Goal: Check status: Check status

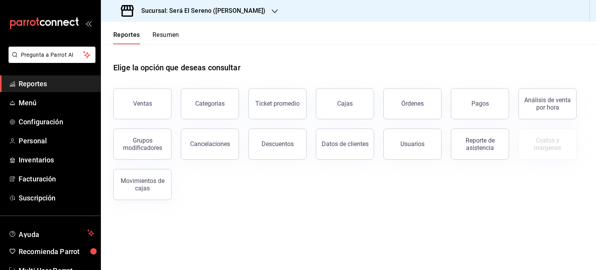
click at [162, 38] on button "Resumen" at bounding box center [166, 37] width 27 height 13
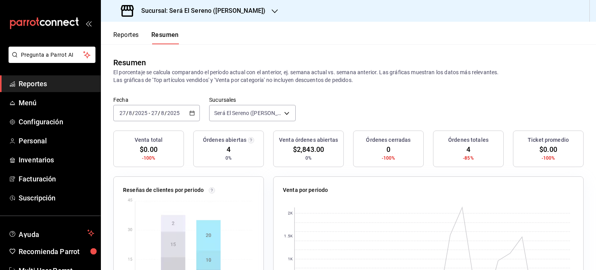
click at [136, 33] on button "Reportes" at bounding box center [126, 37] width 26 height 13
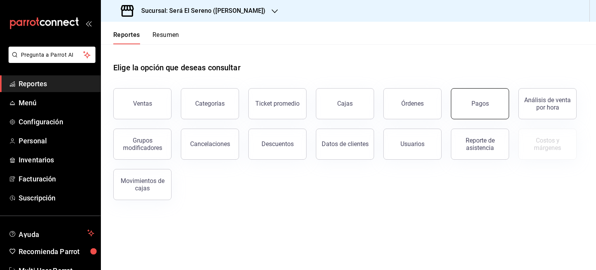
click at [472, 92] on button "Pagos" at bounding box center [480, 103] width 58 height 31
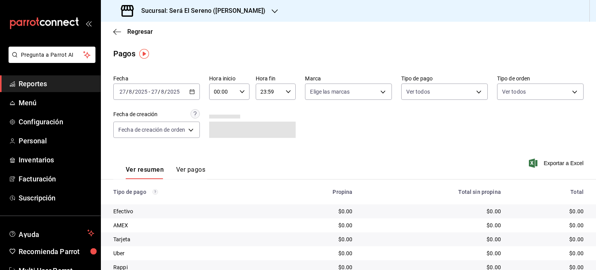
click at [172, 91] on input "2025" at bounding box center [173, 92] width 13 height 6
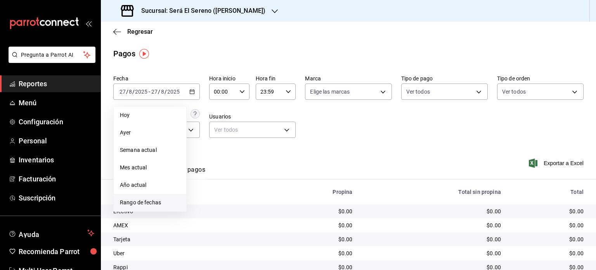
click at [143, 200] on span "Rango de fechas" at bounding box center [150, 202] width 60 height 8
click at [217, 195] on abbr "19" at bounding box center [216, 194] width 5 height 5
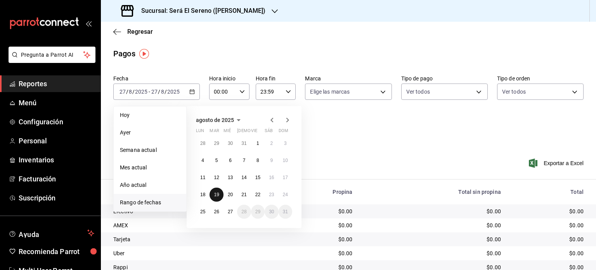
click at [217, 195] on abbr "19" at bounding box center [216, 194] width 5 height 5
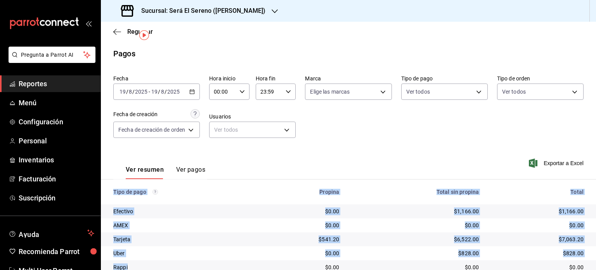
scroll to position [31, 0]
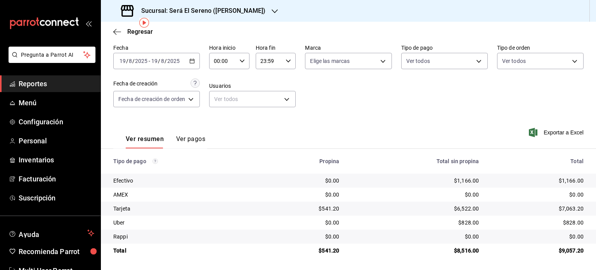
drag, startPoint x: 114, startPoint y: 193, endPoint x: 596, endPoint y: 256, distance: 485.9
click at [596, 256] on div "Regresar Pagos Fecha [DATE] [DATE] - [DATE] [DATE] Hora inicio 00:00 Hora inici…" at bounding box center [348, 146] width 495 height 248
copy thead
click at [181, 65] on div "[DATE] [DATE] - [DATE] [DATE]" at bounding box center [156, 61] width 87 height 16
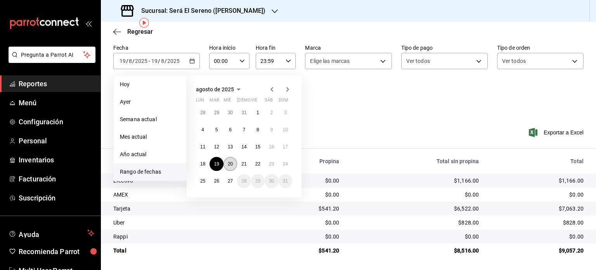
click at [229, 165] on abbr "20" at bounding box center [230, 163] width 5 height 5
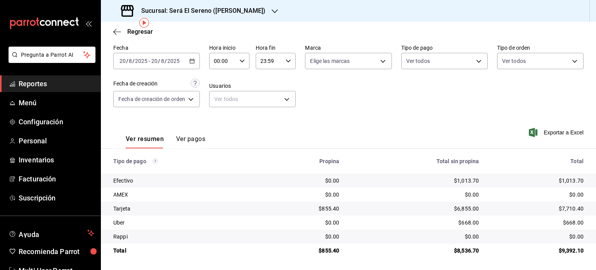
click at [335, 139] on div "Ver resumen Ver pagos Exportar a Excel" at bounding box center [348, 136] width 495 height 41
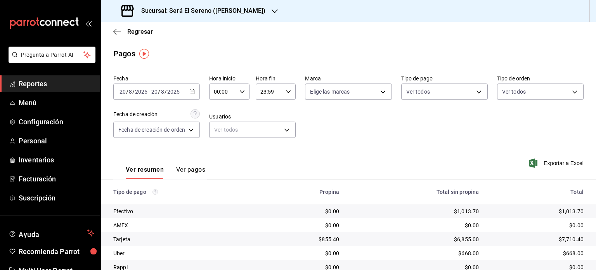
scroll to position [31, 0]
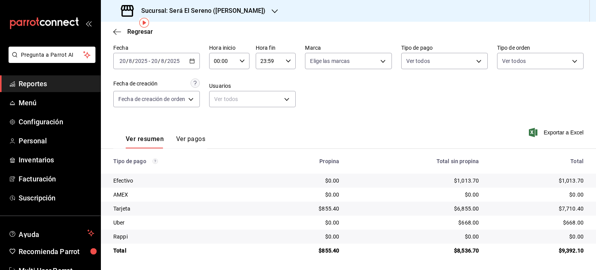
drag, startPoint x: 115, startPoint y: 161, endPoint x: 596, endPoint y: 248, distance: 489.2
click at [596, 248] on div "Regresar Pagos Fecha [DATE] [DATE] - [DATE] [DATE] Hora inicio 00:00 Hora inici…" at bounding box center [348, 146] width 495 height 248
copy thead
click at [185, 66] on div "[DATE] [DATE] - [DATE] [DATE]" at bounding box center [156, 61] width 87 height 16
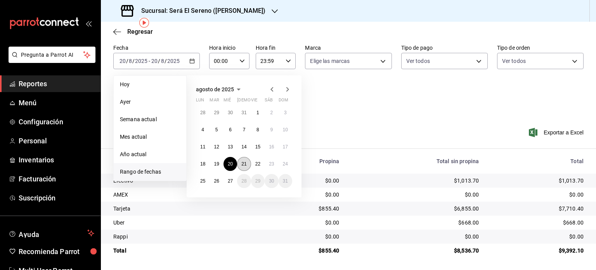
click at [243, 161] on abbr "21" at bounding box center [244, 163] width 5 height 5
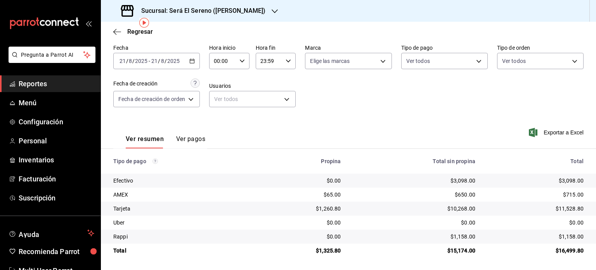
drag, startPoint x: 114, startPoint y: 160, endPoint x: 406, endPoint y: 264, distance: 310.1
click at [406, 264] on main "Regresar Pagos Fecha [DATE] [DATE] - [DATE] [DATE] Hora inicio 00:00 Hora inici…" at bounding box center [348, 130] width 495 height 279
copy thead
click at [170, 58] on input "2025" at bounding box center [173, 61] width 13 height 6
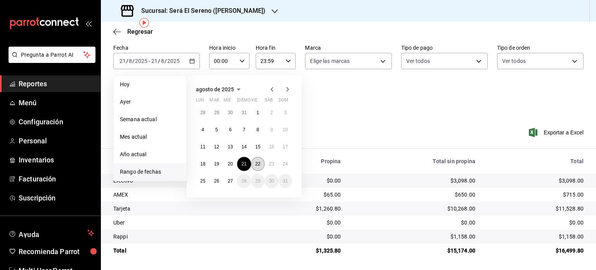
click at [256, 166] on button "22" at bounding box center [258, 164] width 14 height 14
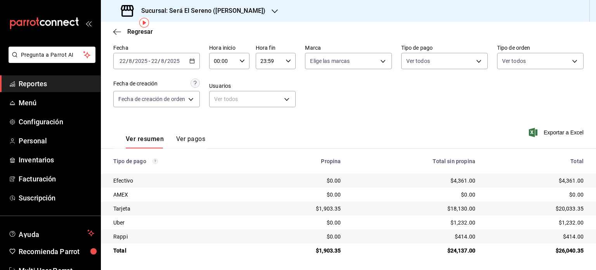
drag, startPoint x: 115, startPoint y: 161, endPoint x: 424, endPoint y: 262, distance: 325.5
click at [424, 262] on main "Regresar Pagos Fecha [DATE] [DATE] - [DATE] [DATE] Hora inicio 00:00 Hora inici…" at bounding box center [348, 130] width 495 height 279
copy thead
click at [185, 56] on div "[DATE] [DATE] - [DATE] [DATE]" at bounding box center [156, 61] width 87 height 16
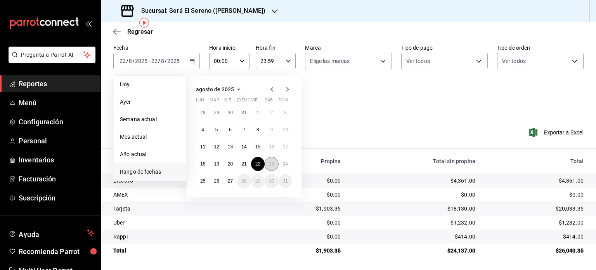
click at [270, 166] on button "23" at bounding box center [272, 164] width 14 height 14
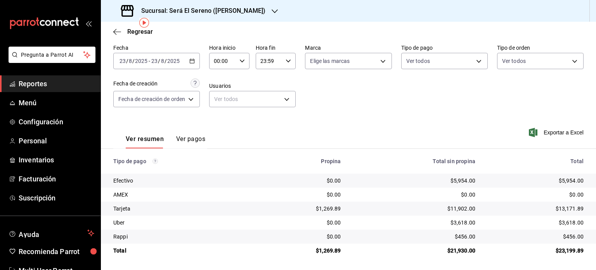
drag, startPoint x: 114, startPoint y: 162, endPoint x: 350, endPoint y: 263, distance: 257.4
click at [350, 263] on main "Regresar Pagos Fecha [DATE] [DATE] - [DATE] [DATE] Hora inicio 00:00 Hora inici…" at bounding box center [348, 130] width 495 height 279
copy thead
click at [160, 66] on div "[DATE] [DATE] - [DATE] [DATE]" at bounding box center [156, 61] width 87 height 16
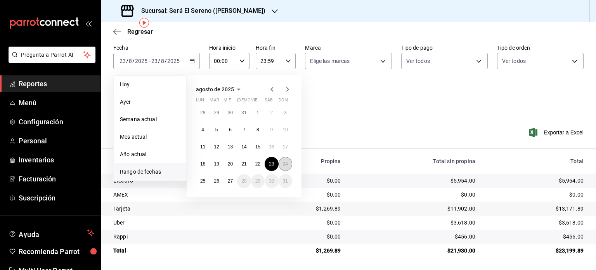
click at [285, 161] on abbr "24" at bounding box center [285, 163] width 5 height 5
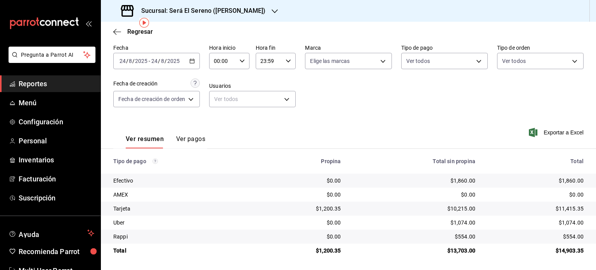
drag, startPoint x: 113, startPoint y: 161, endPoint x: 391, endPoint y: 264, distance: 295.6
click at [391, 264] on main "Regresar Pagos Fecha [DATE] [DATE] - [DATE] [DATE] Hora inicio 00:00 Hora inici…" at bounding box center [348, 130] width 495 height 279
copy thead
click at [157, 66] on div "[DATE] [DATE] - [DATE] [DATE]" at bounding box center [156, 61] width 87 height 16
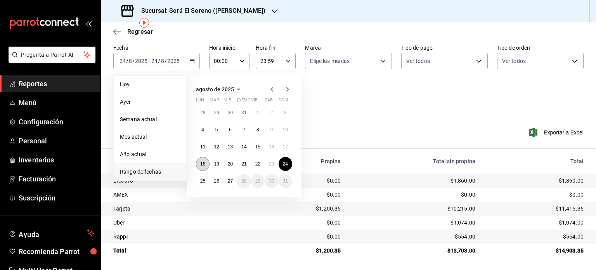
click at [200, 163] on button "18" at bounding box center [203, 164] width 14 height 14
click at [286, 165] on abbr "24" at bounding box center [285, 163] width 5 height 5
